Goal: Information Seeking & Learning: Understand process/instructions

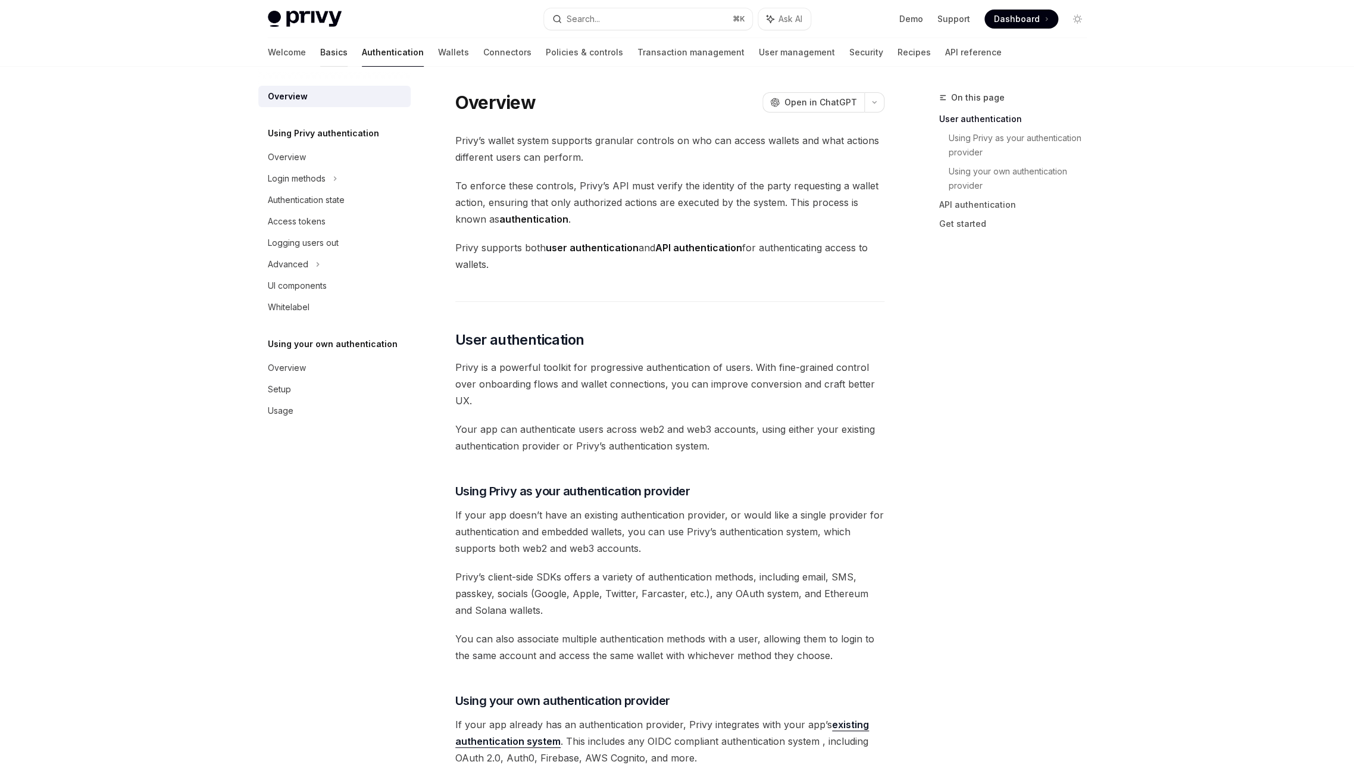
click at [320, 51] on link "Basics" at bounding box center [333, 52] width 27 height 29
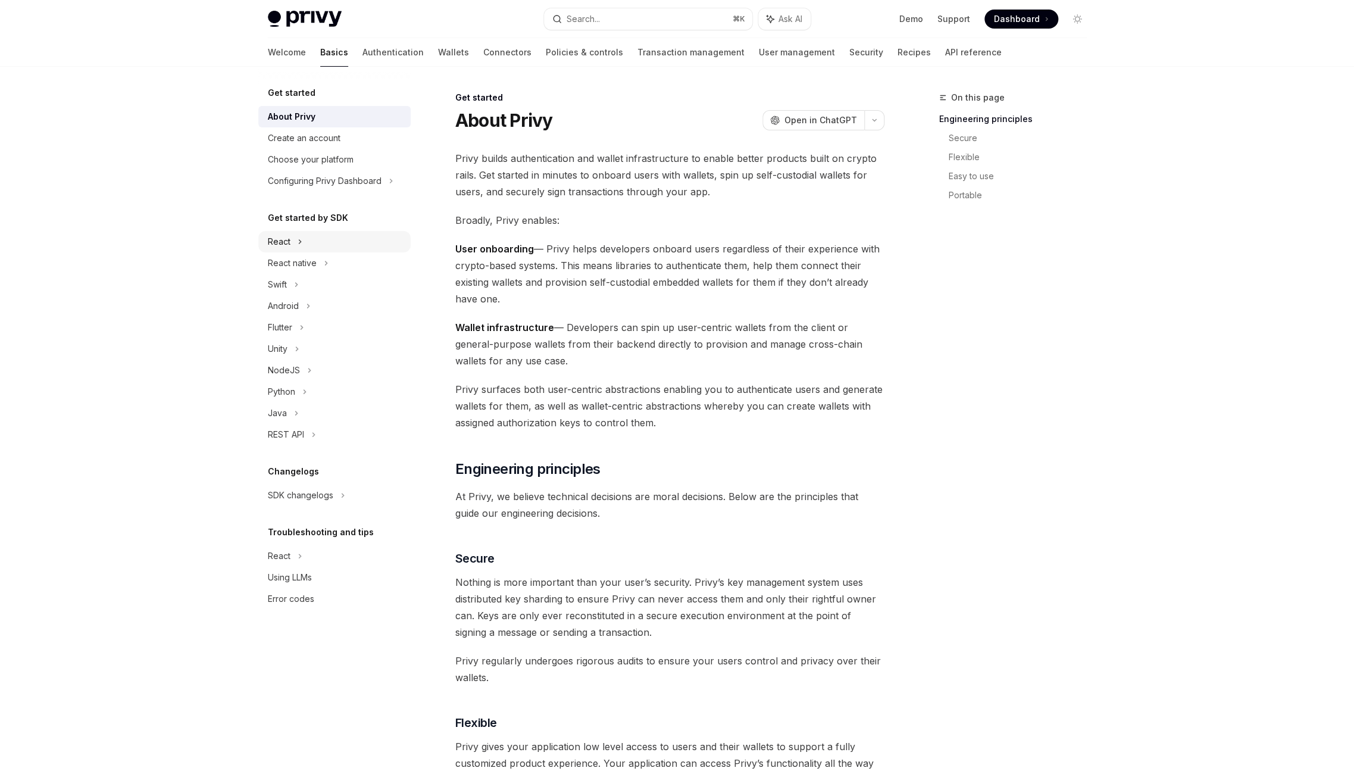
drag, startPoint x: 308, startPoint y: 241, endPoint x: 338, endPoint y: 240, distance: 30.4
click at [308, 241] on div "React" at bounding box center [334, 241] width 152 height 21
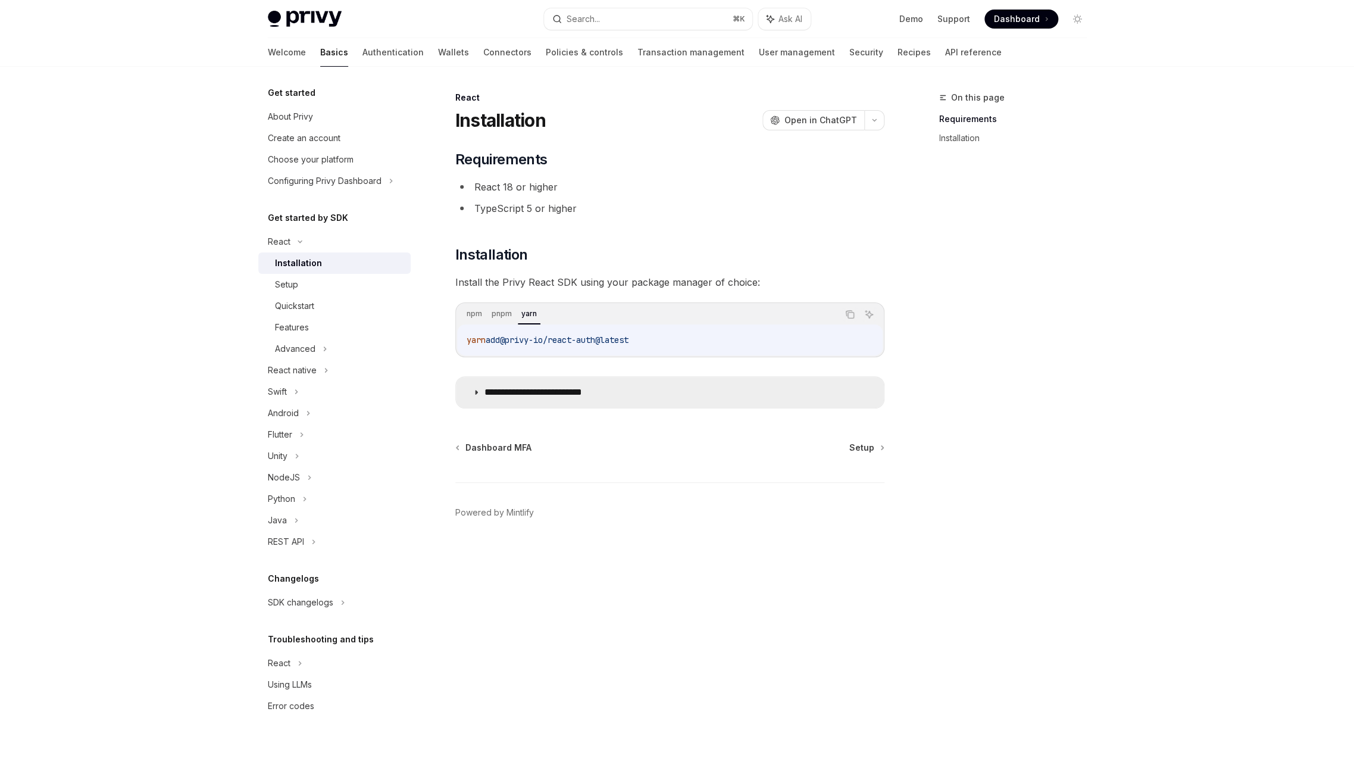
click at [483, 396] on summary "**********" at bounding box center [670, 392] width 428 height 31
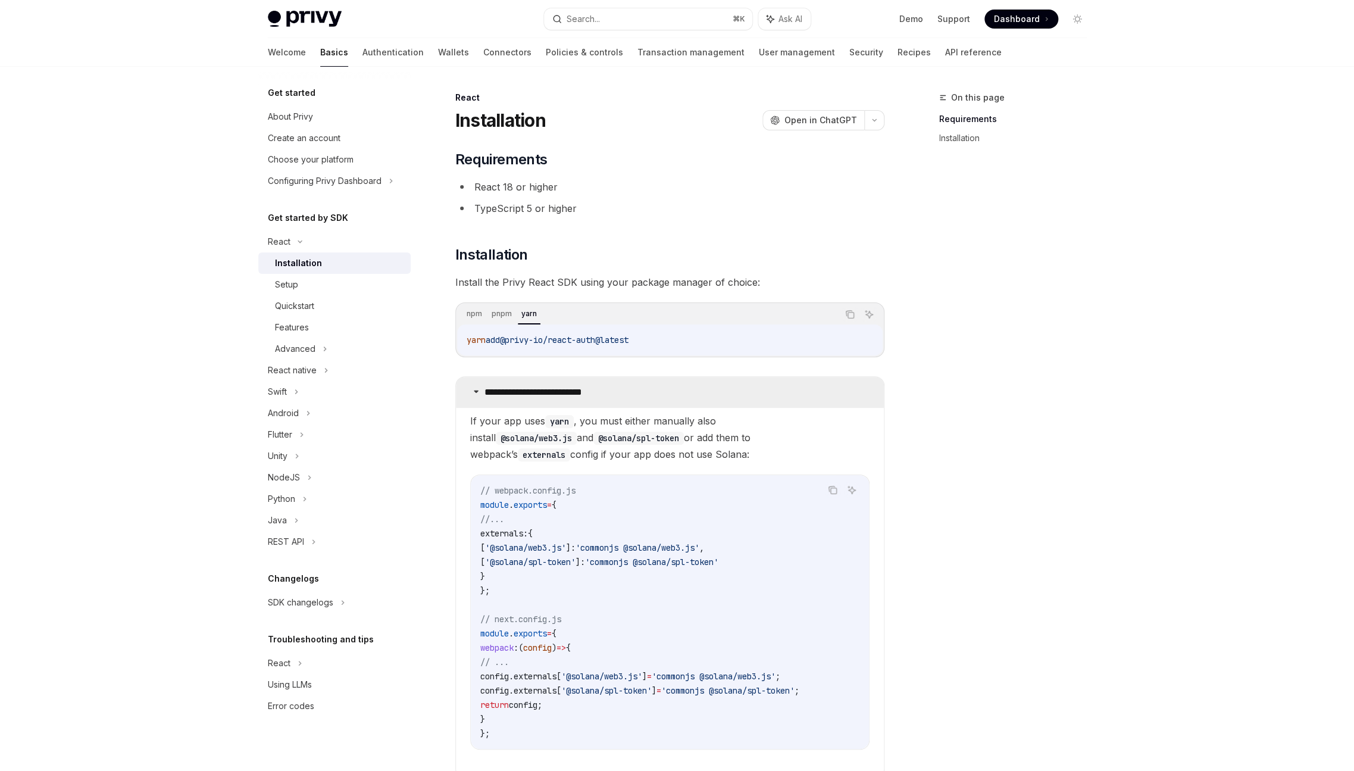
click at [476, 394] on icon at bounding box center [475, 390] width 7 height 7
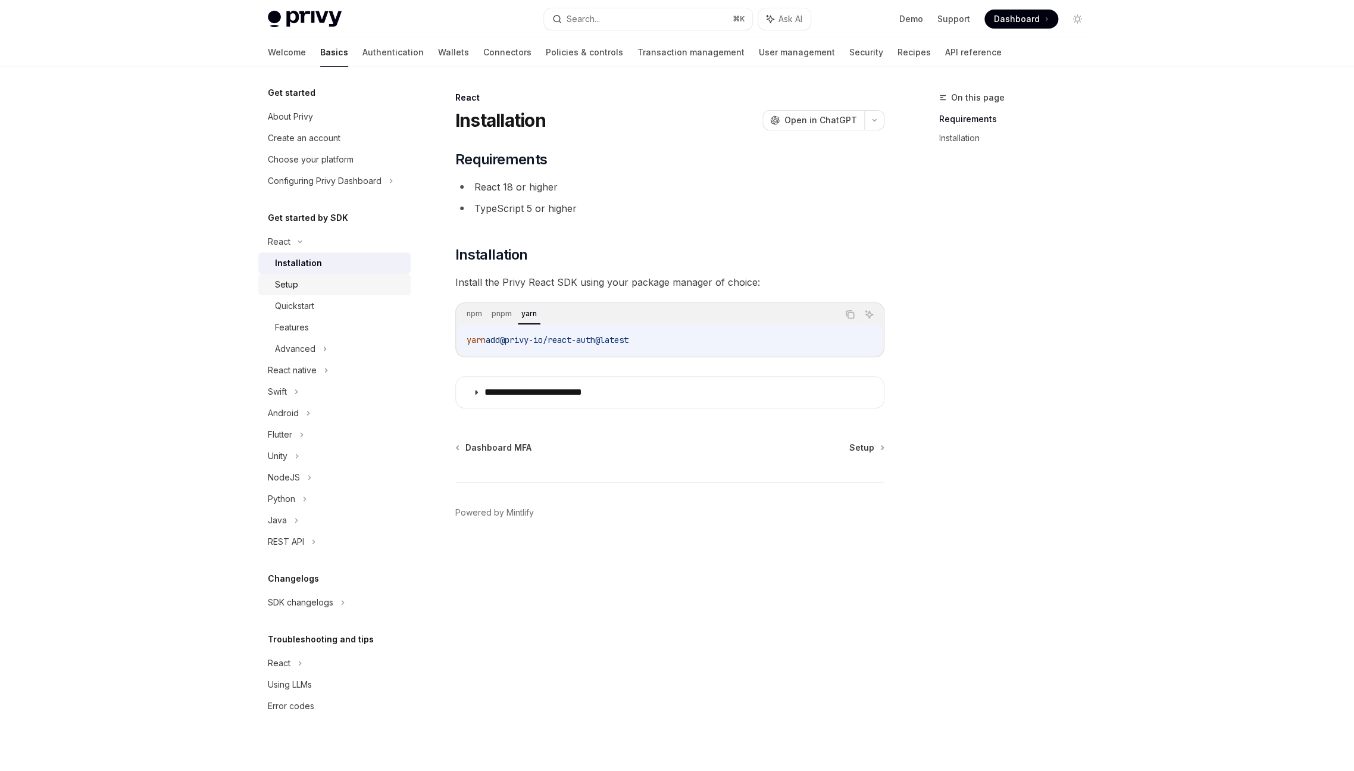
click at [308, 294] on link "Setup" at bounding box center [334, 284] width 152 height 21
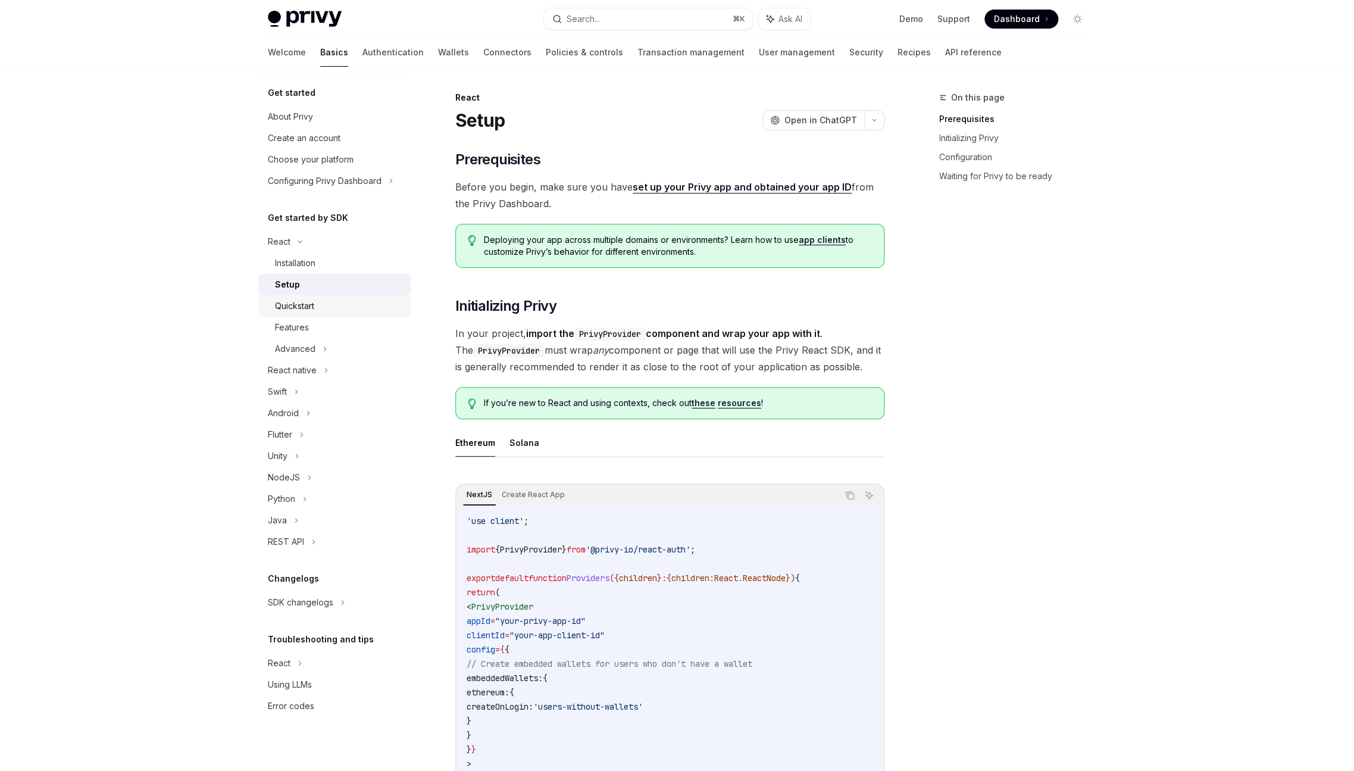
click at [312, 303] on div "Quickstart" at bounding box center [294, 306] width 39 height 14
type textarea "*"
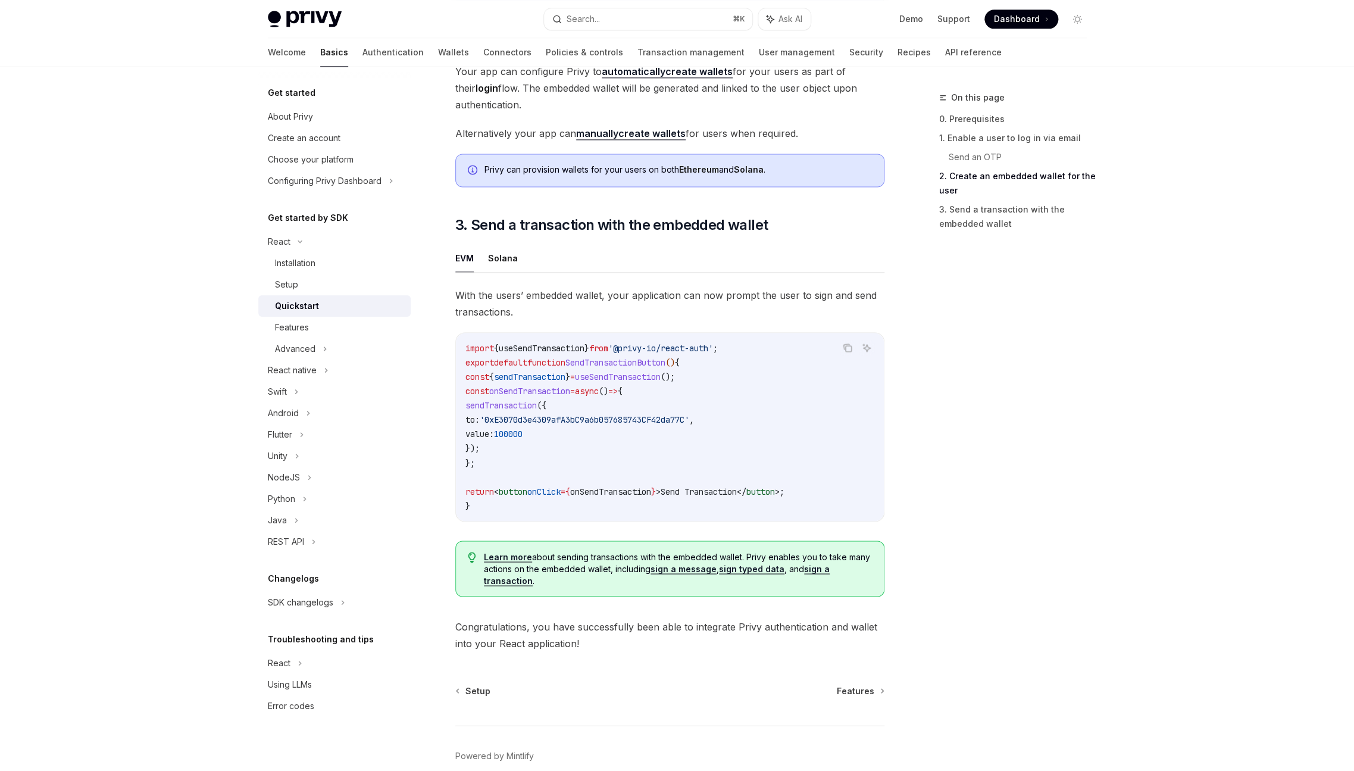
scroll to position [897, 0]
